Goal: Task Accomplishment & Management: Use online tool/utility

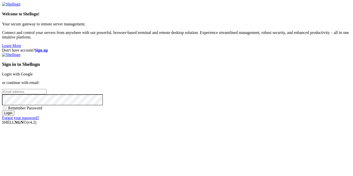
click at [47, 89] on input "email" at bounding box center [24, 91] width 45 height 5
paste input "[EMAIL_ADDRESS][DOMAIN_NAME]"
type input "[EMAIL_ADDRESS][DOMAIN_NAME]"
click at [2, 111] on input "Login" at bounding box center [8, 113] width 12 height 5
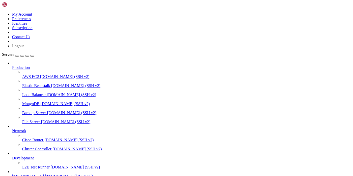
scroll to position [27, 0]
click at [31, 174] on span "[TECHNICAL_ID]" at bounding box center [28, 176] width 32 height 4
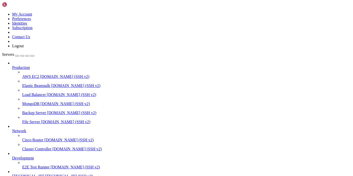
type input "/rekv"
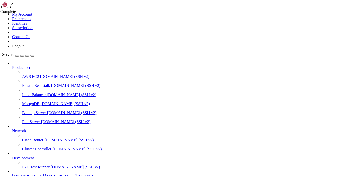
type textarea "-- NEW: remember chats we have seen, to broadcast mornings later"
type input "доброе"
drag, startPoint x: 156, startPoint y: 93, endPoint x: 96, endPoint y: 93, distance: 59.7
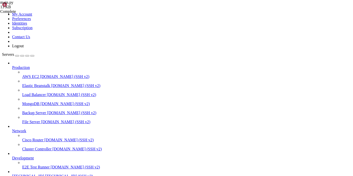
paste textarea "ва. Напишите наличие , мы начинаем"
type textarea "text = "Доброе утро братцы. Пропишите наличие /availability""
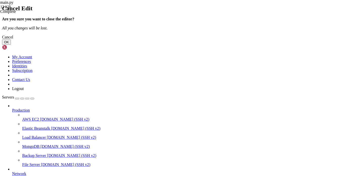
click at [11, 45] on button "OK" at bounding box center [6, 42] width 9 height 5
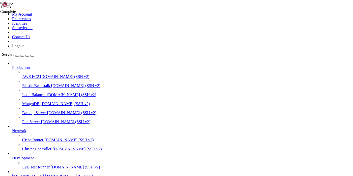
type input "д"
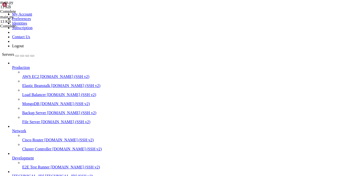
type input "доброе утр"
paste textarea "Доброе утро братва. Напишите наличие , мы начинаем"
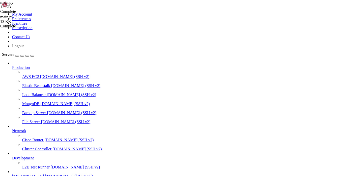
type textarea "prompt = ("
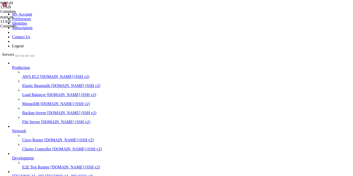
paste textarea "Перевод Сбер 500-1кк"
type textarea """"
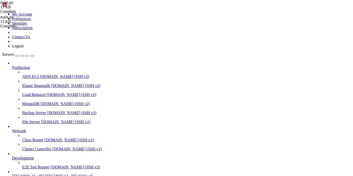
drag, startPoint x: 89, startPoint y: 113, endPoint x: 151, endPoint y: 121, distance: 62.2
paste textarea ""<i>Перевод Сбер 500-1кк"
drag, startPoint x: 78, startPoint y: 117, endPoint x: 126, endPoint y: 136, distance: 52.4
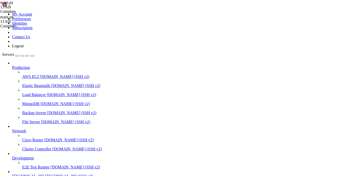
type textarea ""<i>АПК Cбер 300-500к</i>\n""
paste input "✅ Сохранено."
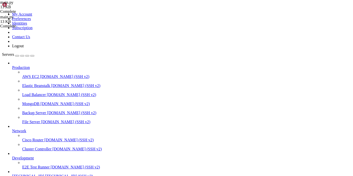
type input "✅ Сохранено."
type textarea "f"{message.text.strip()}""
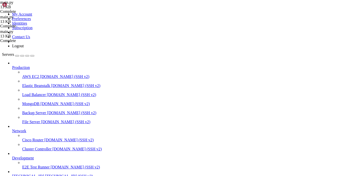
scroll to position [926, 0]
type input "Сохранённые"
drag, startPoint x: 99, startPoint y: 84, endPoint x: 172, endPoint y: 96, distance: 74.8
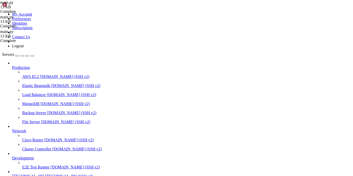
drag, startPoint x: 198, startPoint y: 86, endPoint x: 253, endPoint y: 86, distance: 54.9
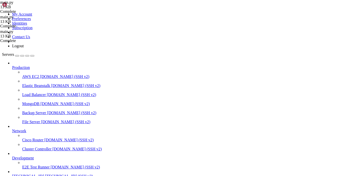
type textarea "f"Чат: <b>{it['chat_title']}</b> \n<code>{it['text']}</code>\n<i>{it['updated_a…"
drag, startPoint x: 49, startPoint y: 332, endPoint x: 110, endPoint y: 333, distance: 60.7
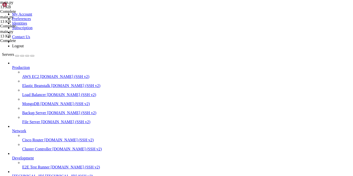
copy x-row "systemctl restart rekv"
